Goal: Information Seeking & Learning: Check status

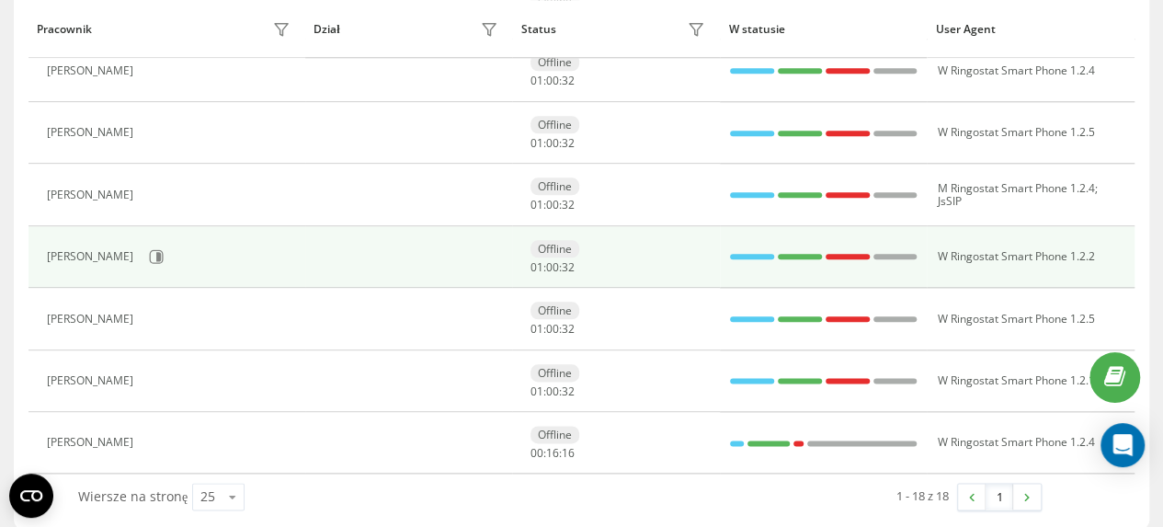
scroll to position [942, 0]
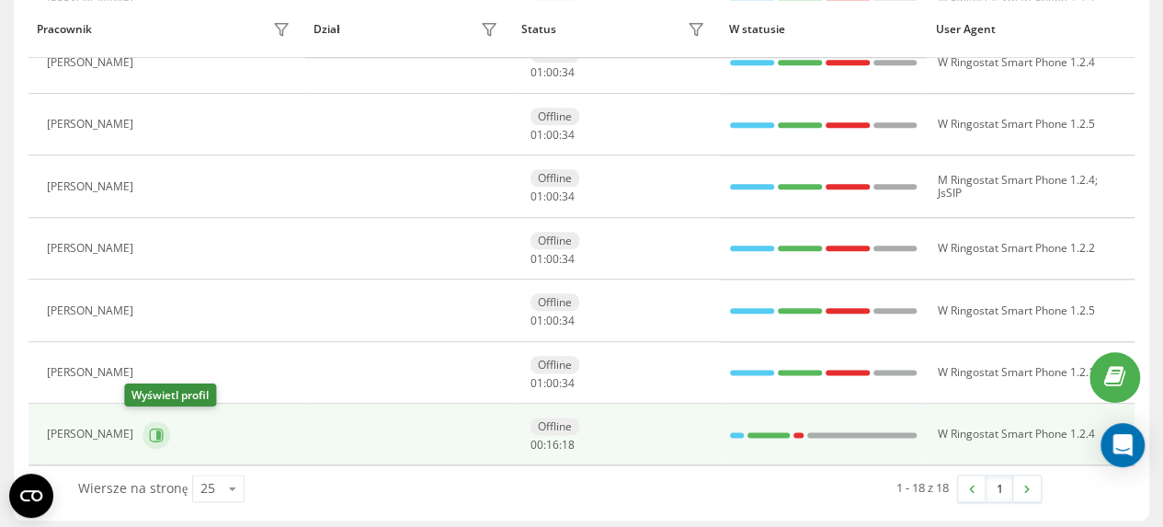
click at [156, 429] on icon at bounding box center [158, 433] width 5 height 9
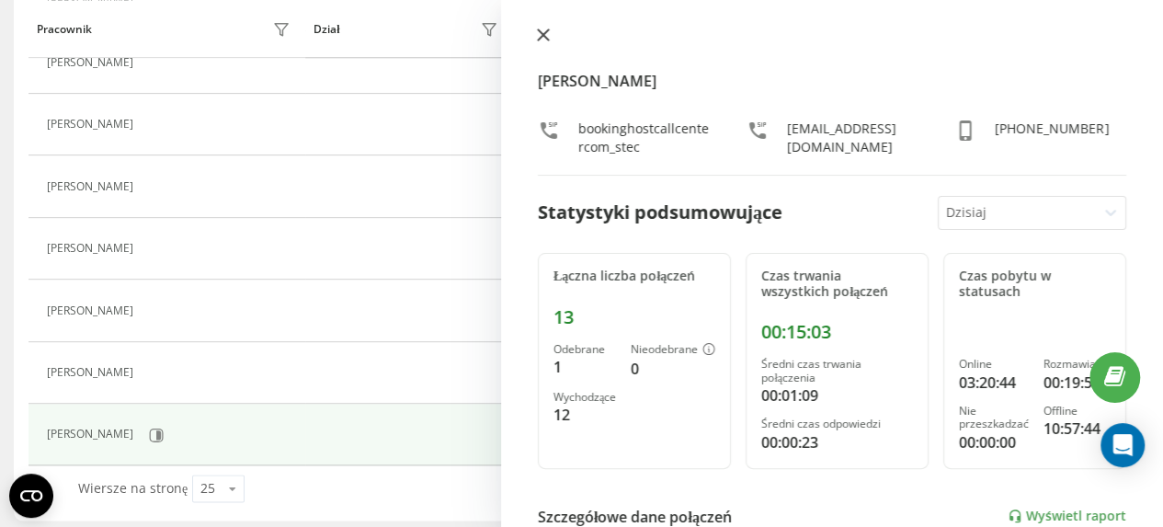
click at [541, 38] on icon at bounding box center [543, 34] width 11 height 11
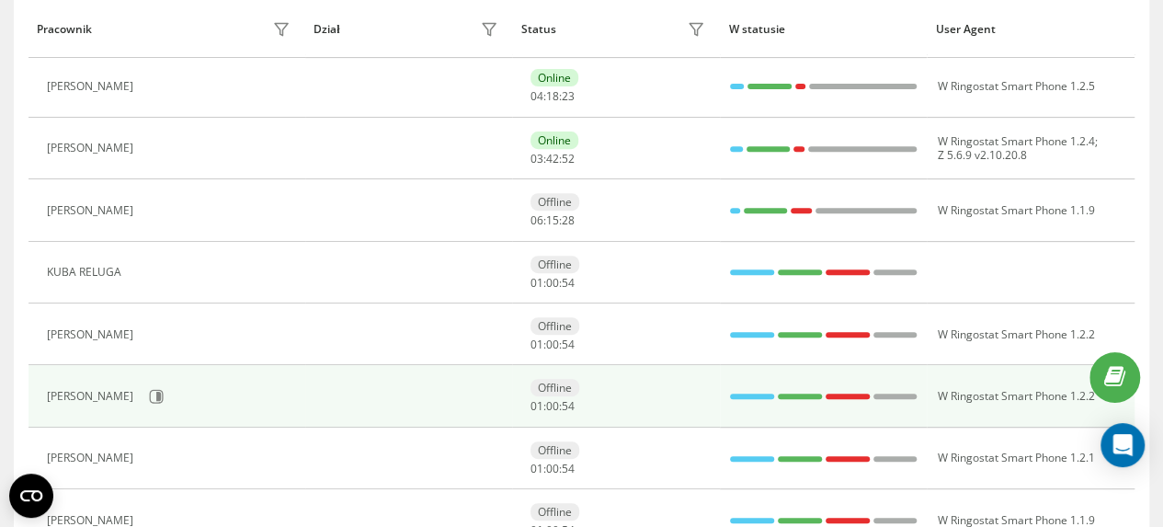
scroll to position [115, 0]
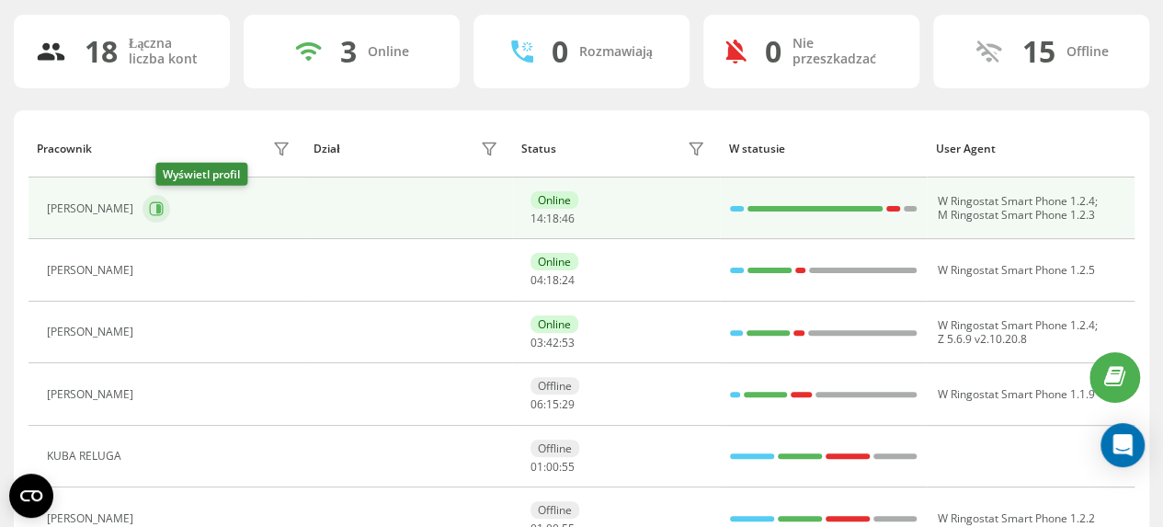
click at [161, 208] on icon at bounding box center [158, 208] width 5 height 9
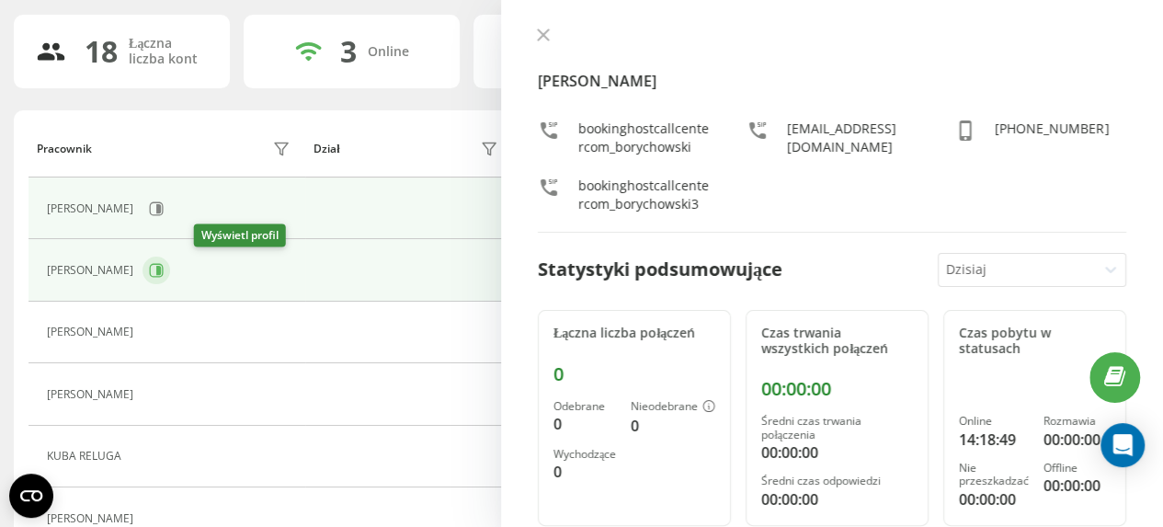
click at [161, 268] on icon at bounding box center [158, 270] width 5 height 9
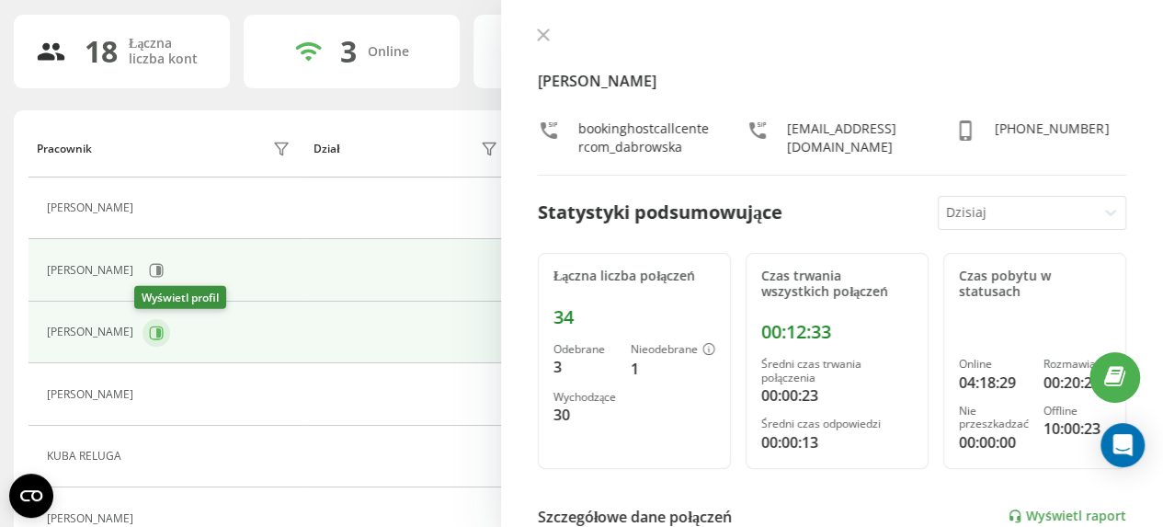
click at [156, 330] on icon at bounding box center [158, 331] width 5 height 9
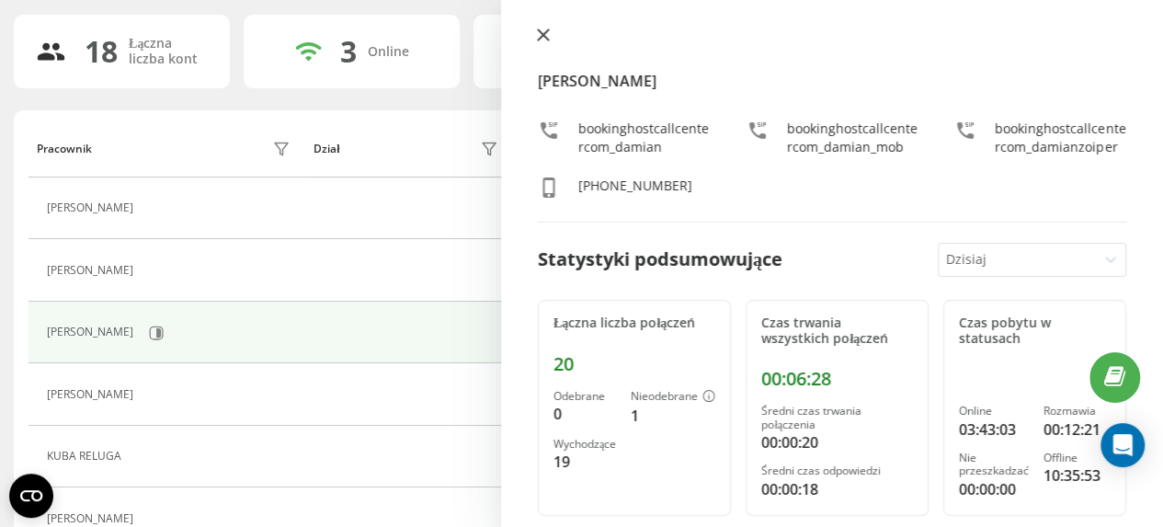
click at [539, 40] on icon at bounding box center [543, 34] width 11 height 11
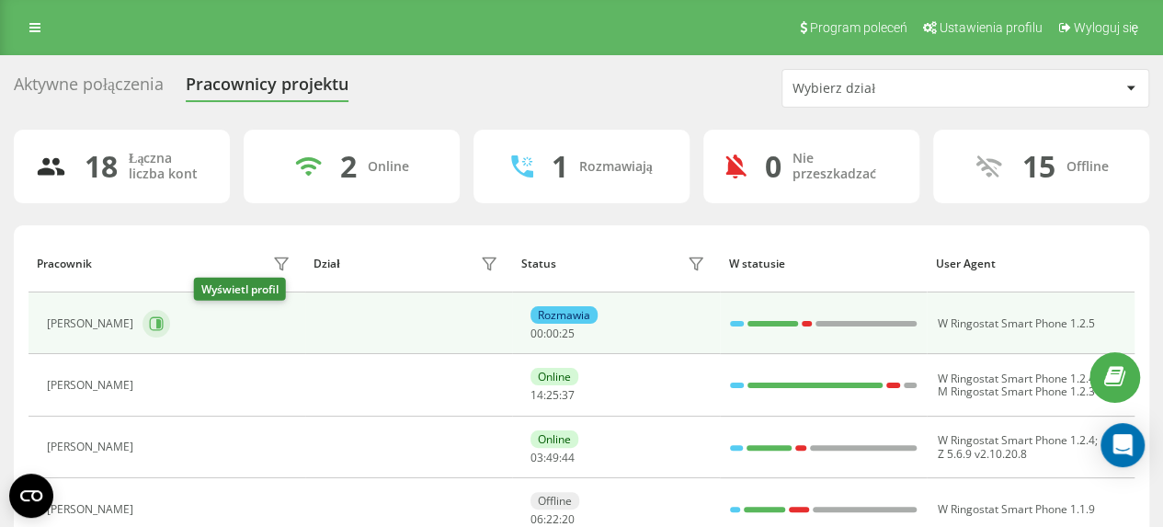
click at [161, 322] on icon at bounding box center [158, 323] width 5 height 9
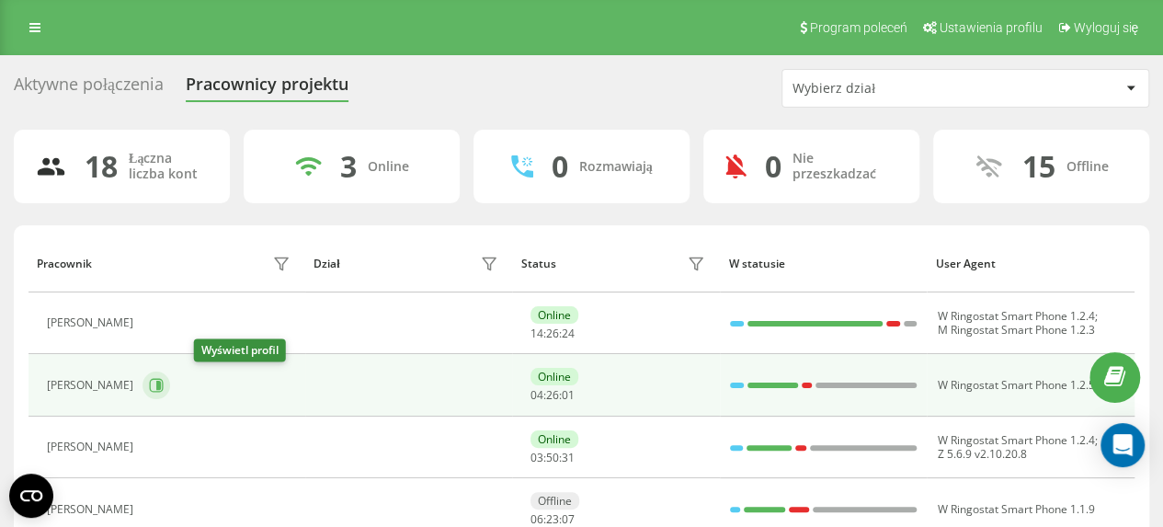
click at [161, 386] on icon at bounding box center [158, 385] width 5 height 9
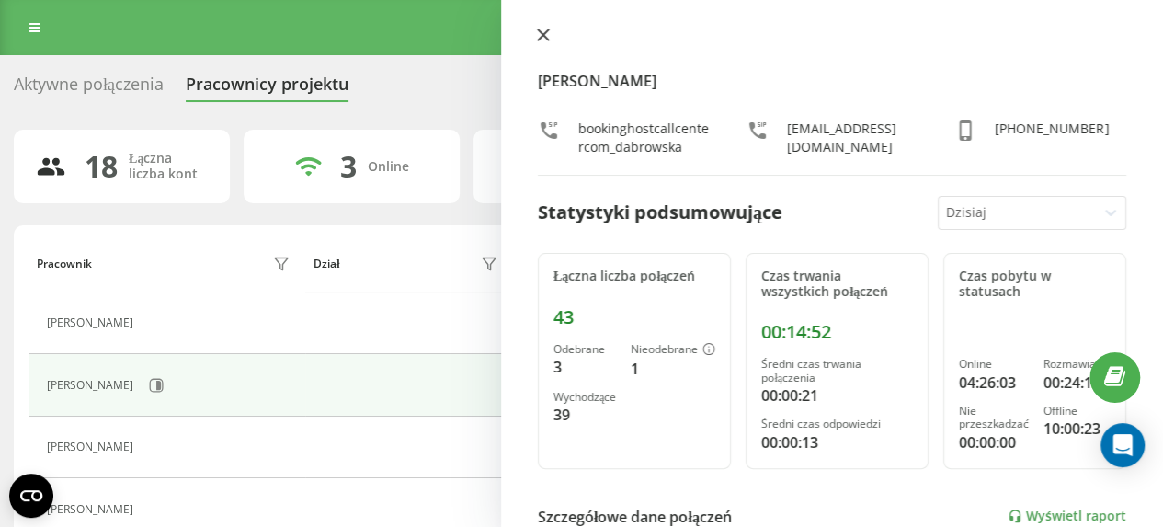
click at [545, 34] on icon at bounding box center [543, 35] width 13 height 13
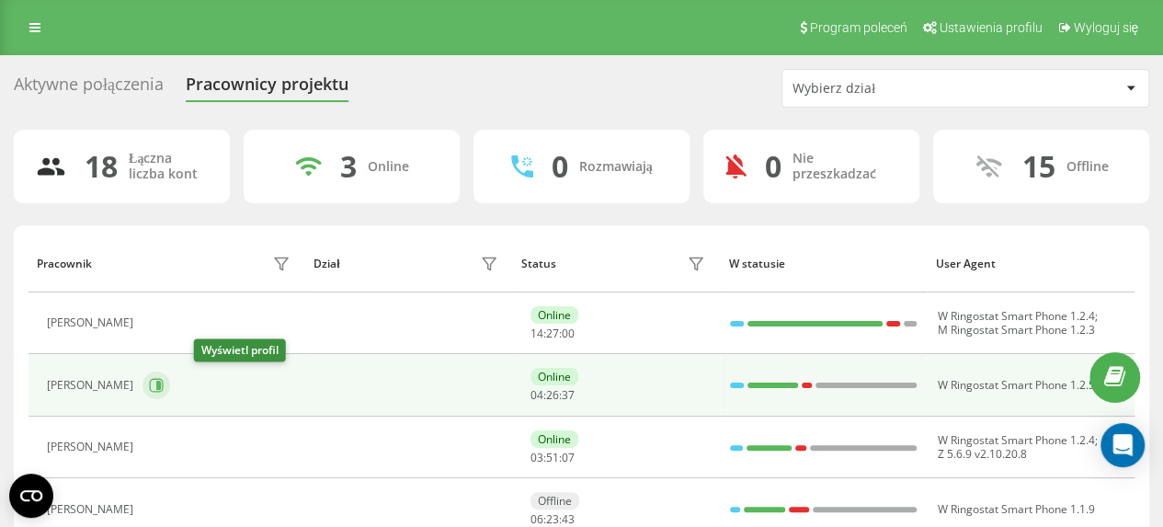
click at [164, 388] on icon at bounding box center [156, 385] width 15 height 15
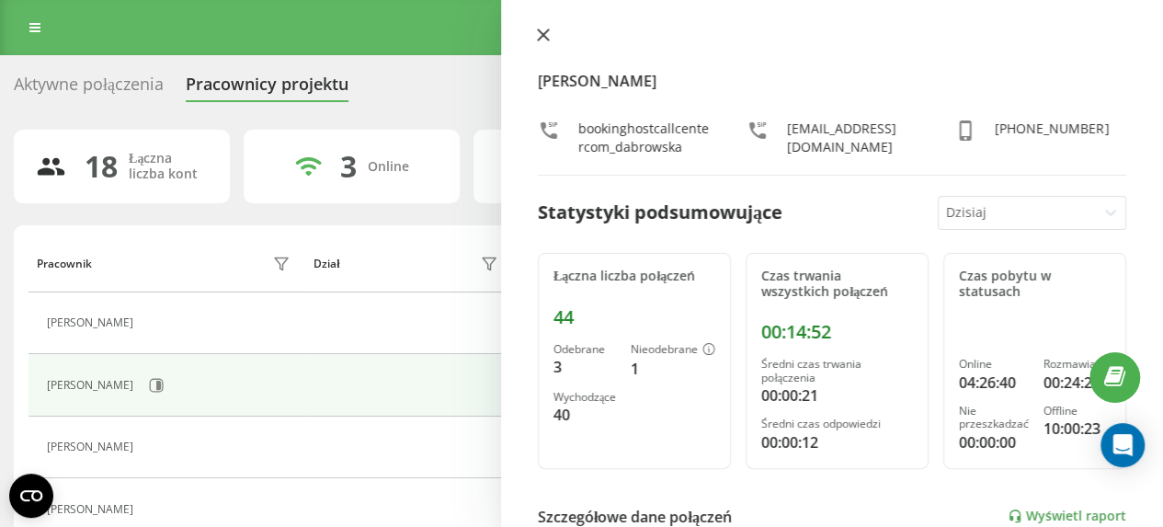
click at [539, 38] on icon at bounding box center [543, 34] width 11 height 11
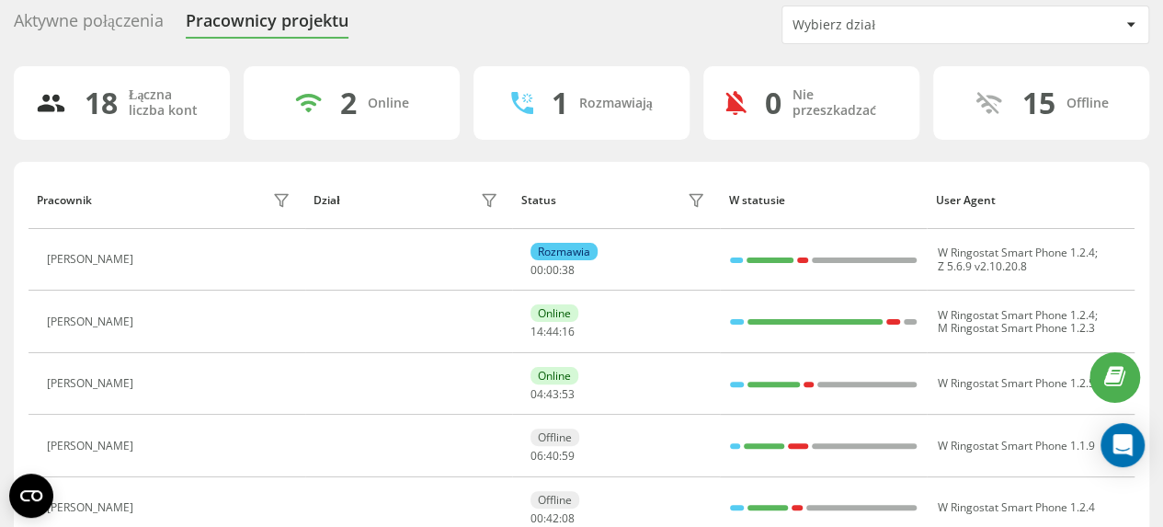
scroll to position [92, 0]
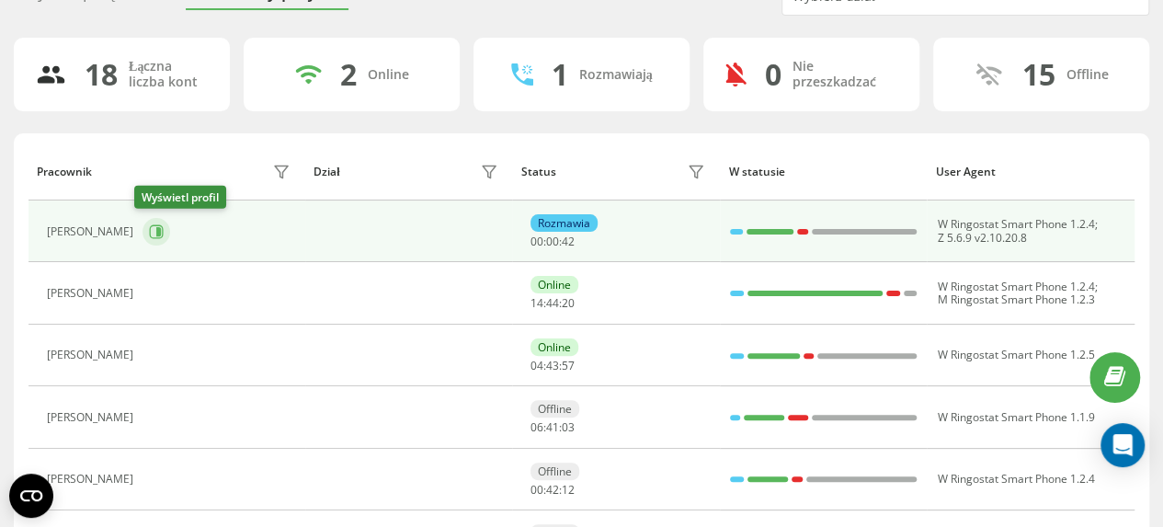
click at [153, 231] on icon at bounding box center [156, 231] width 15 height 15
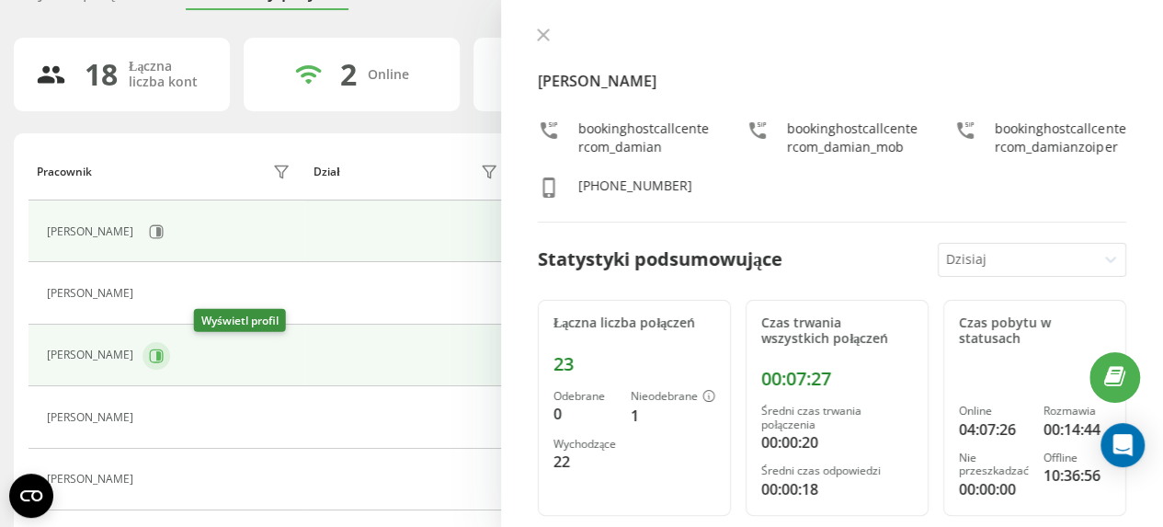
click at [161, 353] on icon at bounding box center [158, 354] width 5 height 9
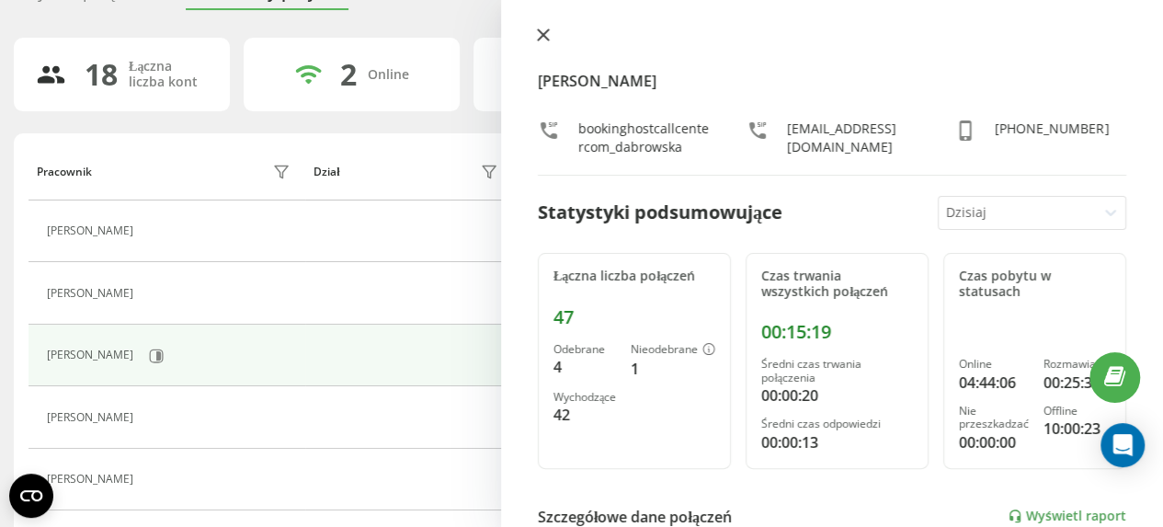
click at [540, 34] on icon at bounding box center [543, 35] width 13 height 13
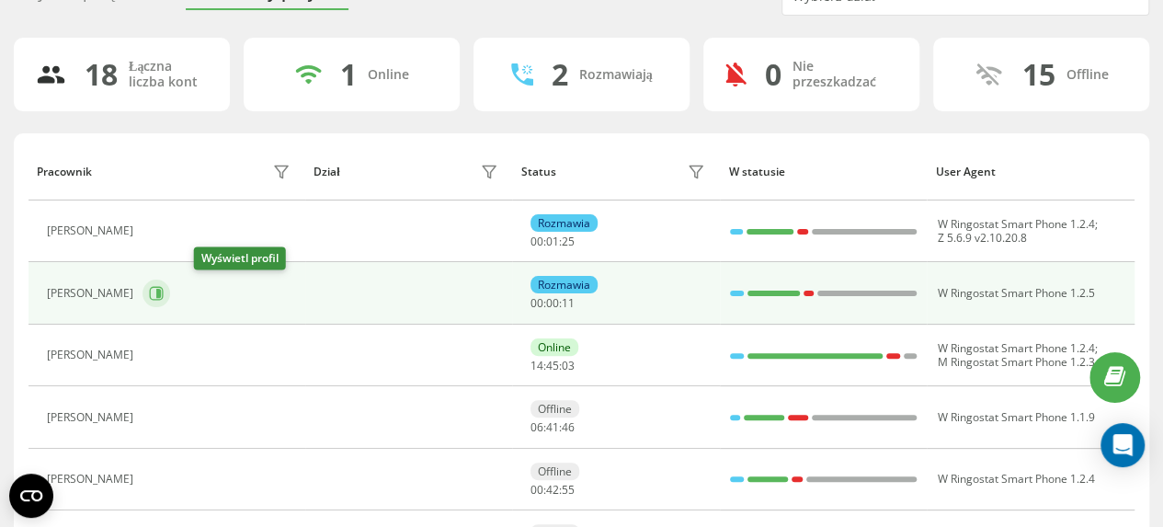
click at [161, 295] on icon at bounding box center [158, 293] width 5 height 9
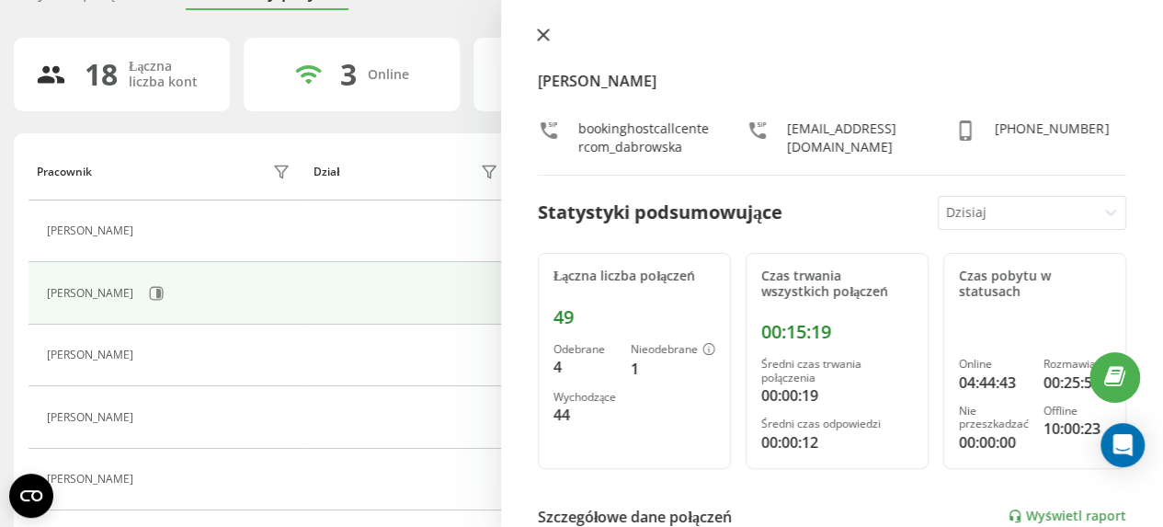
click at [550, 37] on button at bounding box center [543, 36] width 24 height 17
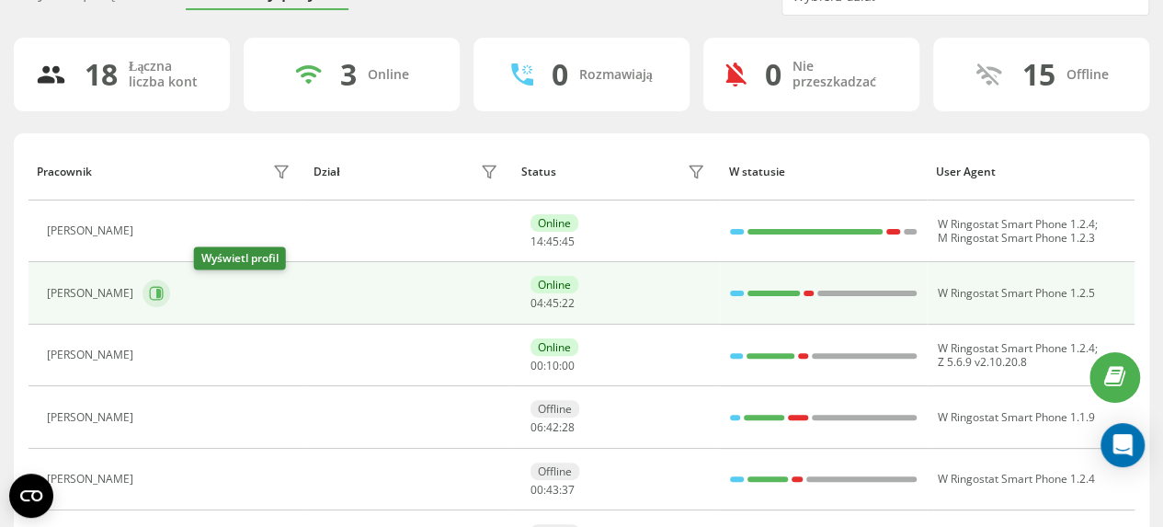
click at [161, 293] on icon at bounding box center [158, 293] width 5 height 9
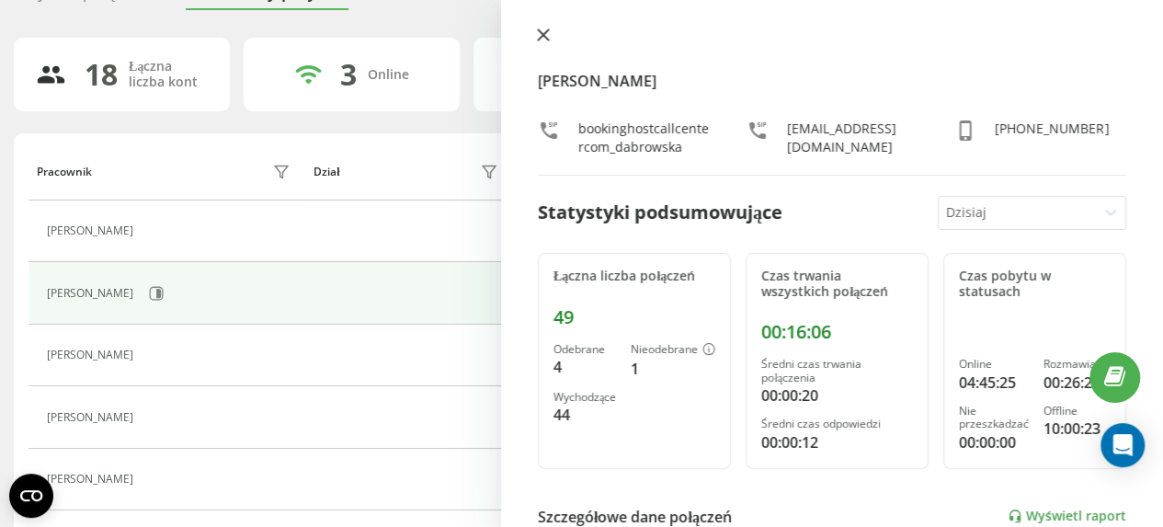
click at [542, 32] on icon at bounding box center [543, 35] width 13 height 13
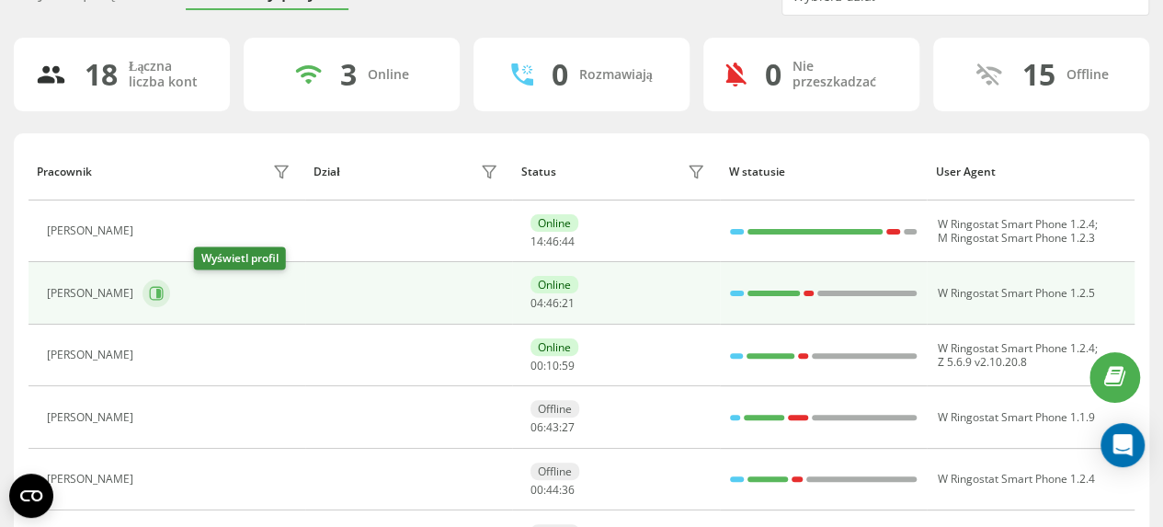
click at [161, 291] on icon at bounding box center [158, 293] width 5 height 9
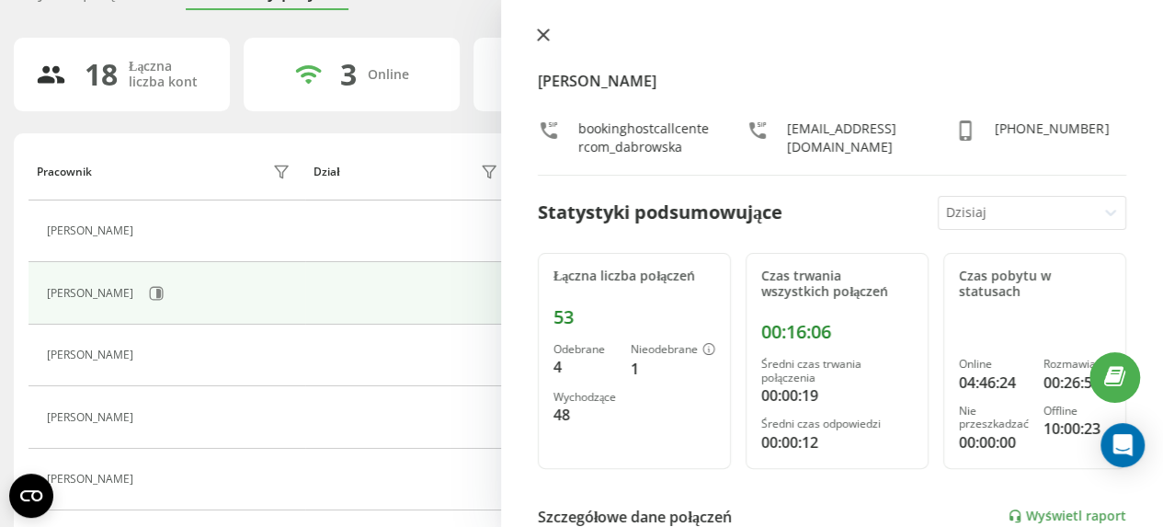
click at [549, 32] on icon at bounding box center [543, 35] width 13 height 13
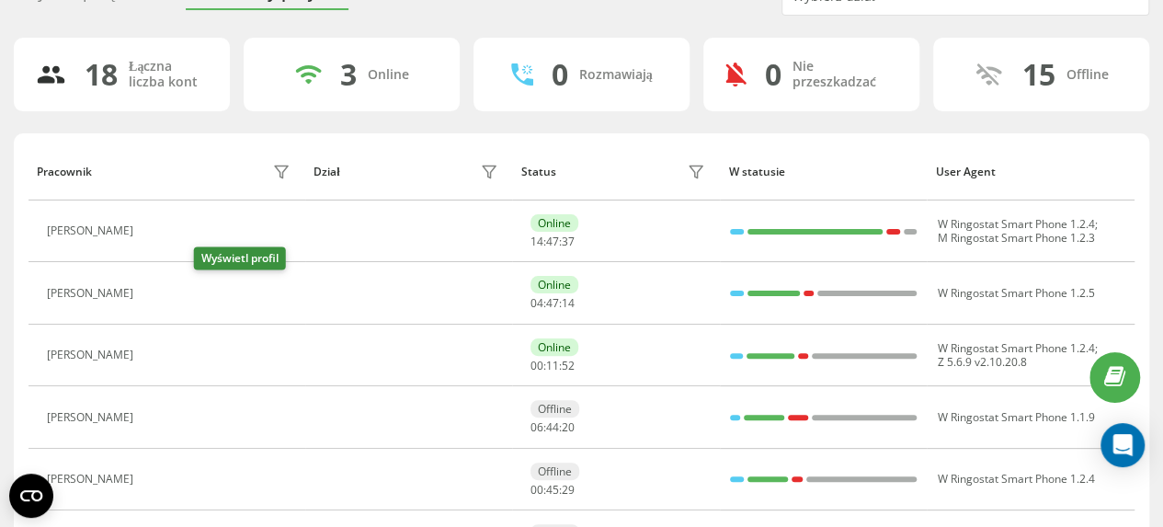
click at [165, 287] on button at bounding box center [154, 295] width 22 height 26
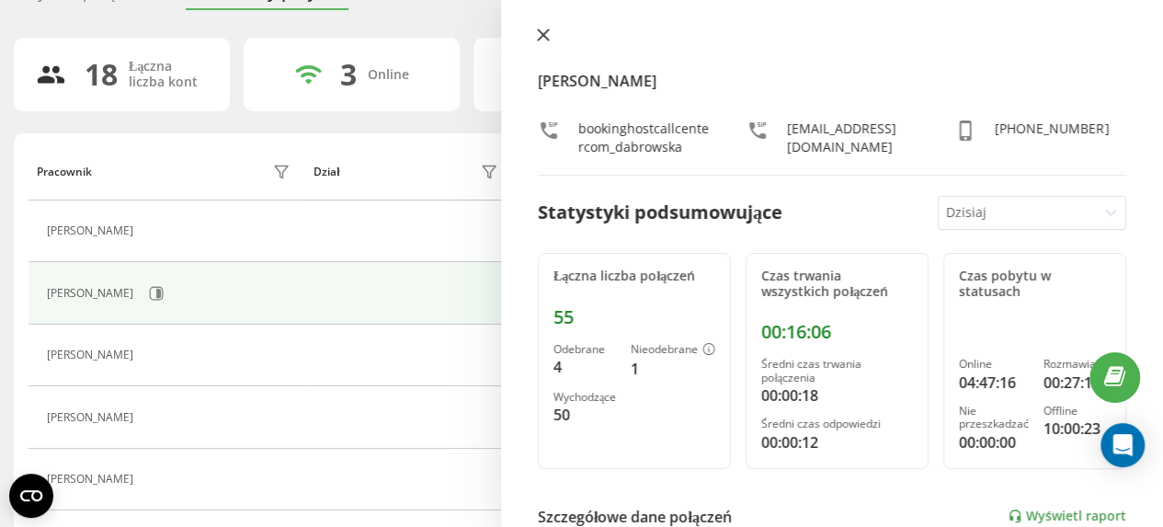
click at [545, 38] on icon at bounding box center [543, 34] width 11 height 11
